Goal: Use online tool/utility: Utilize a website feature to perform a specific function

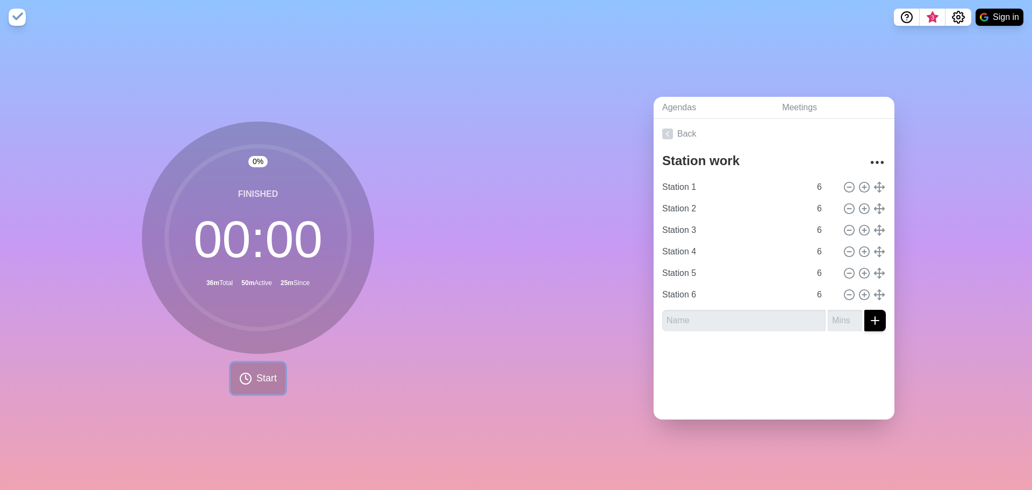
click at [256, 372] on span "Start" at bounding box center [266, 378] width 20 height 15
click at [245, 368] on button at bounding box center [258, 378] width 36 height 36
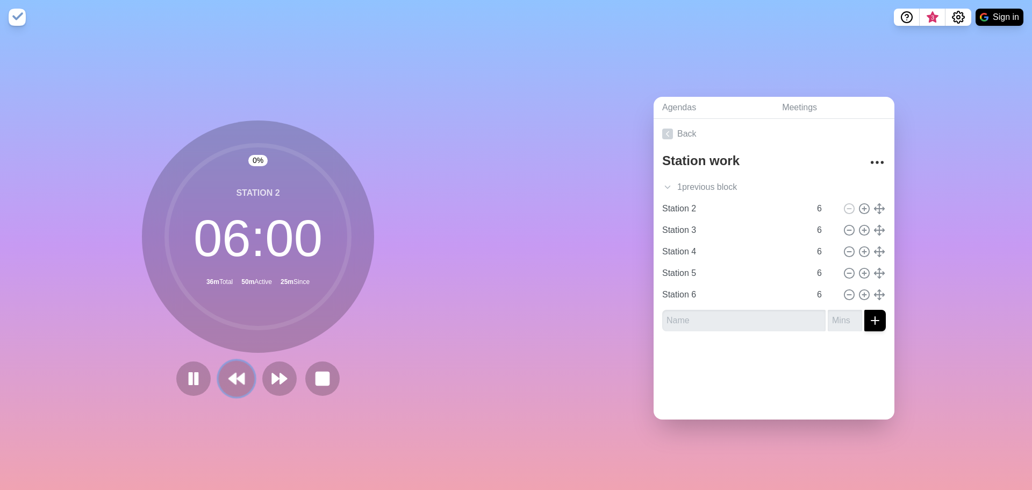
click at [246, 376] on button at bounding box center [236, 378] width 36 height 36
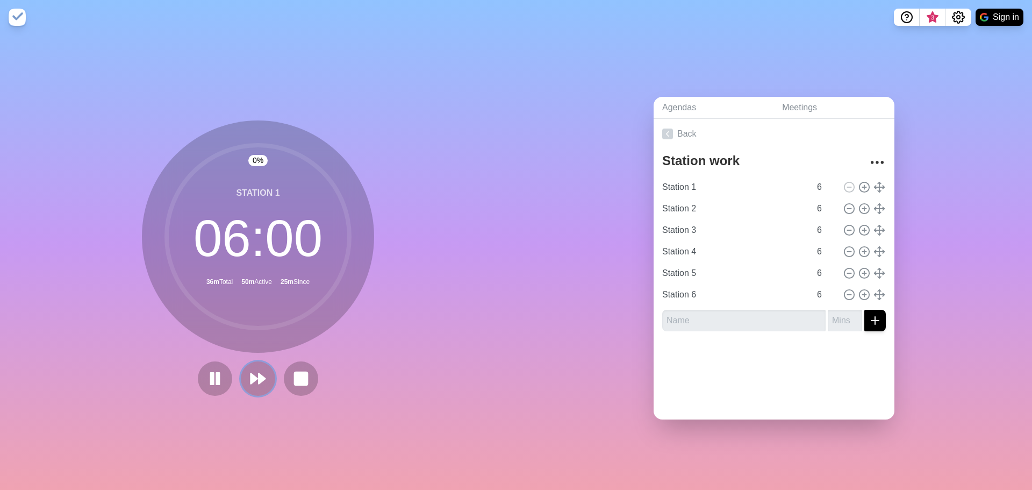
click at [251, 376] on polygon at bounding box center [254, 378] width 6 height 10
click at [272, 379] on icon at bounding box center [279, 378] width 18 height 18
click at [249, 405] on div "0 % Finished 00 : 00 36m Total 1h 14m Active 25m Since Start" at bounding box center [258, 261] width 516 height 455
click at [272, 400] on div "0 % Finished 00 : 00 36m Total 1h 14m Active 25m Since Start" at bounding box center [258, 261] width 516 height 455
click at [248, 378] on button "Start" at bounding box center [258, 378] width 55 height 32
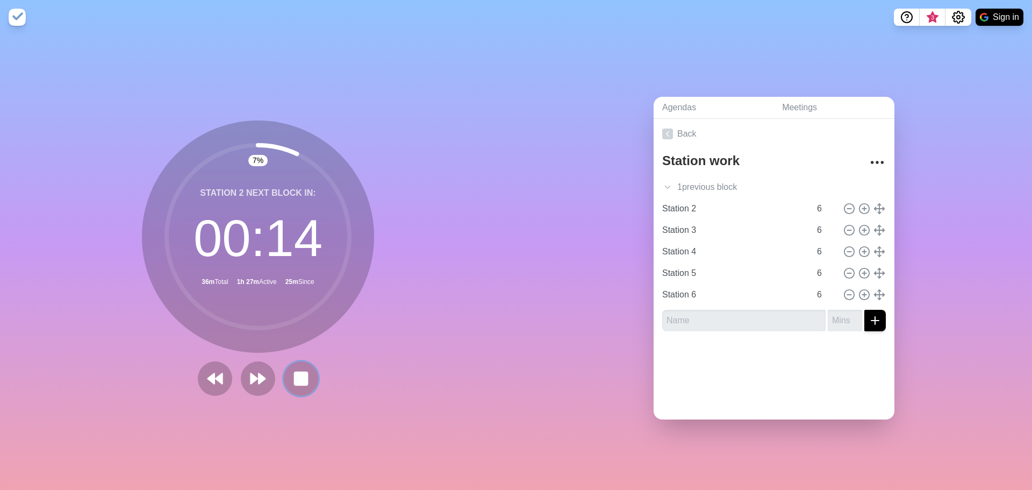
click at [295, 375] on rect at bounding box center [301, 378] width 13 height 13
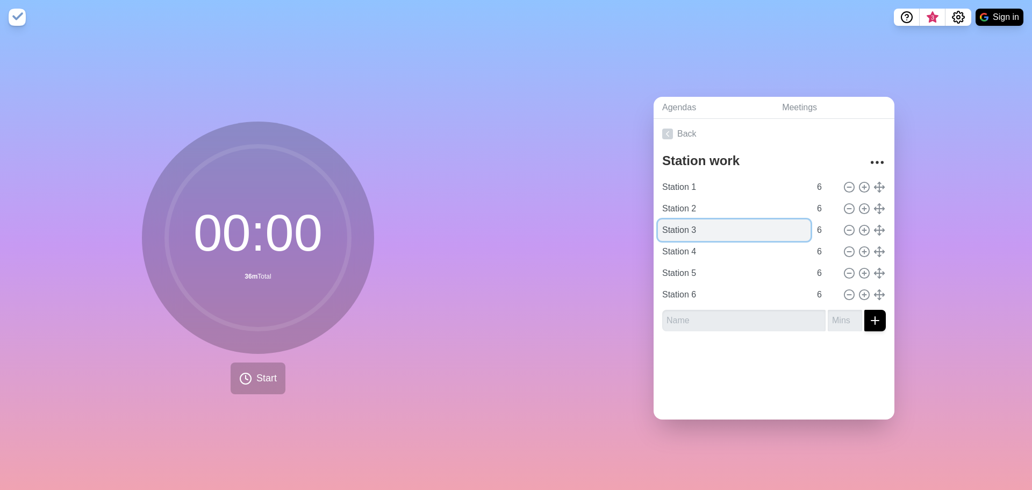
click at [716, 224] on input "Station 3" at bounding box center [734, 230] width 153 height 22
click at [252, 372] on button "Start" at bounding box center [258, 378] width 55 height 32
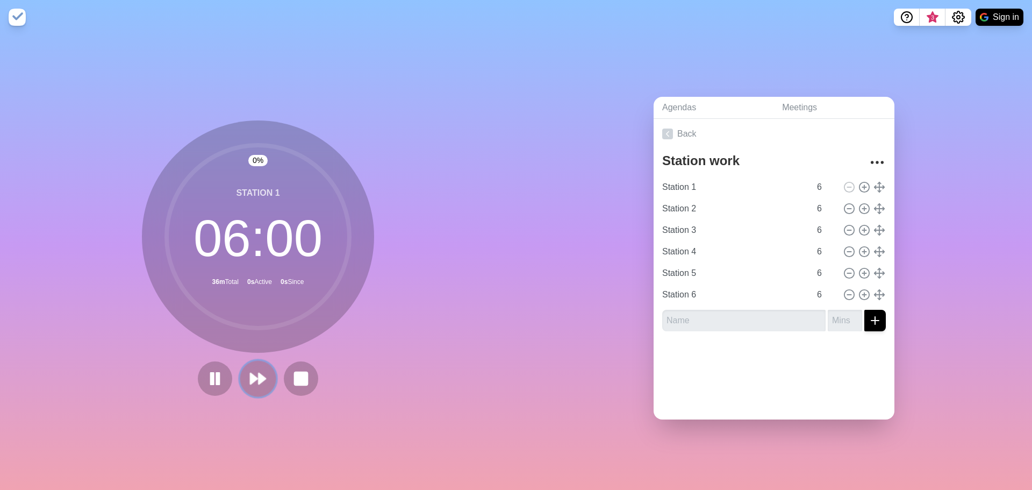
click at [254, 377] on icon at bounding box center [258, 378] width 18 height 18
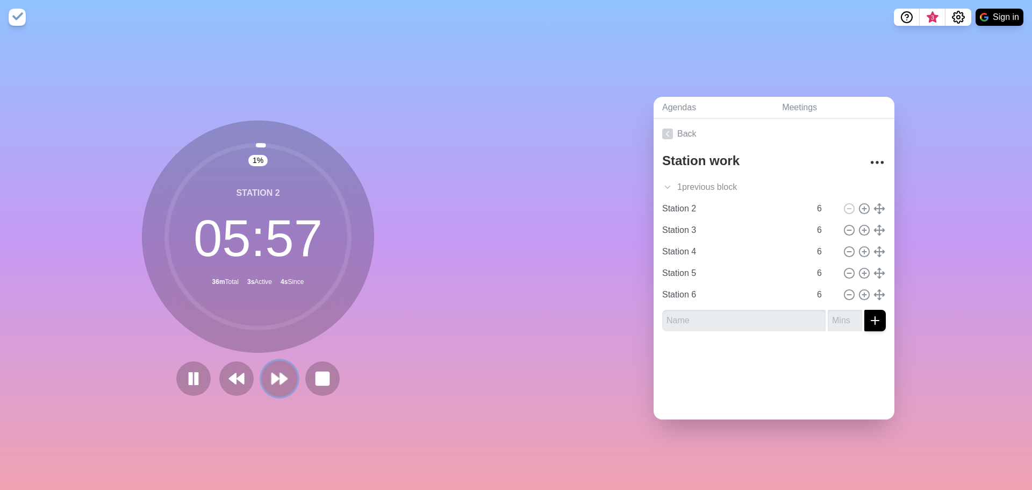
click at [274, 376] on icon at bounding box center [279, 378] width 18 height 18
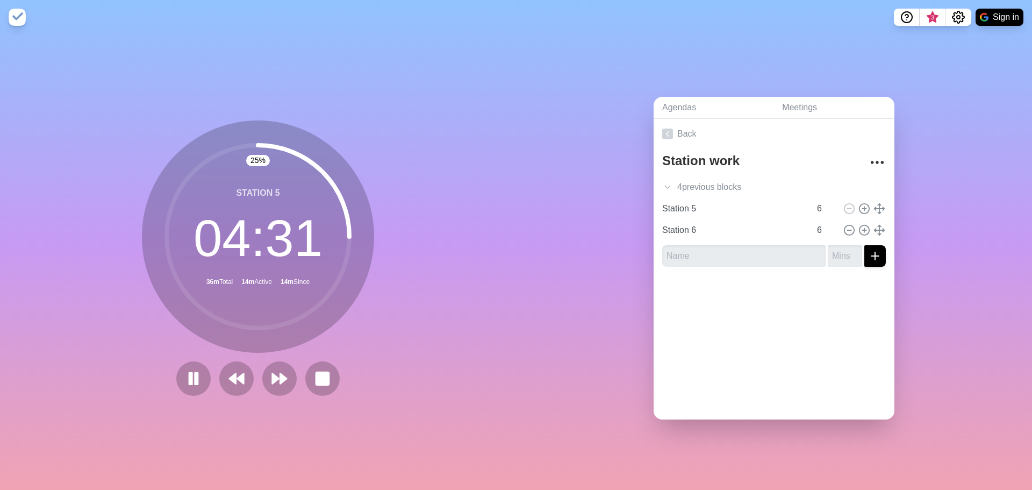
click at [225, 469] on div "25 % Station 5 04 : 31 36m Total 14m Active 14m Since" at bounding box center [258, 261] width 516 height 455
click at [231, 430] on div "25 % Station 5 04 : 30 36m Total 14m Active 14m Since" at bounding box center [258, 261] width 516 height 455
click at [232, 384] on button at bounding box center [236, 378] width 36 height 36
